Goal: Navigation & Orientation: Understand site structure

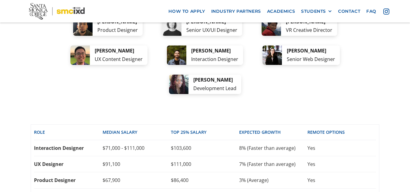
click at [35, 18] on img at bounding box center [57, 11] width 56 height 16
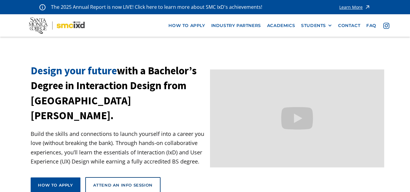
click at [36, 22] on img at bounding box center [57, 25] width 56 height 16
